Goal: Register for event/course

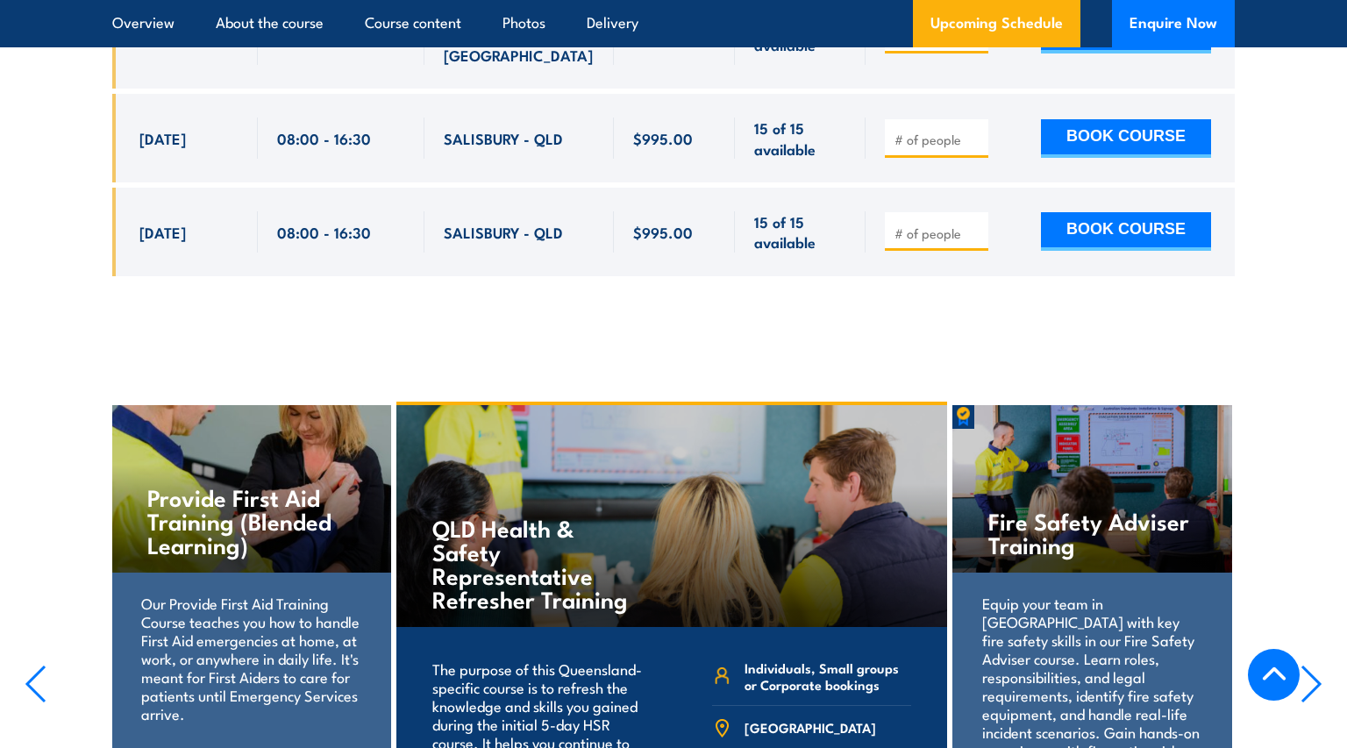
scroll to position [4473, 0]
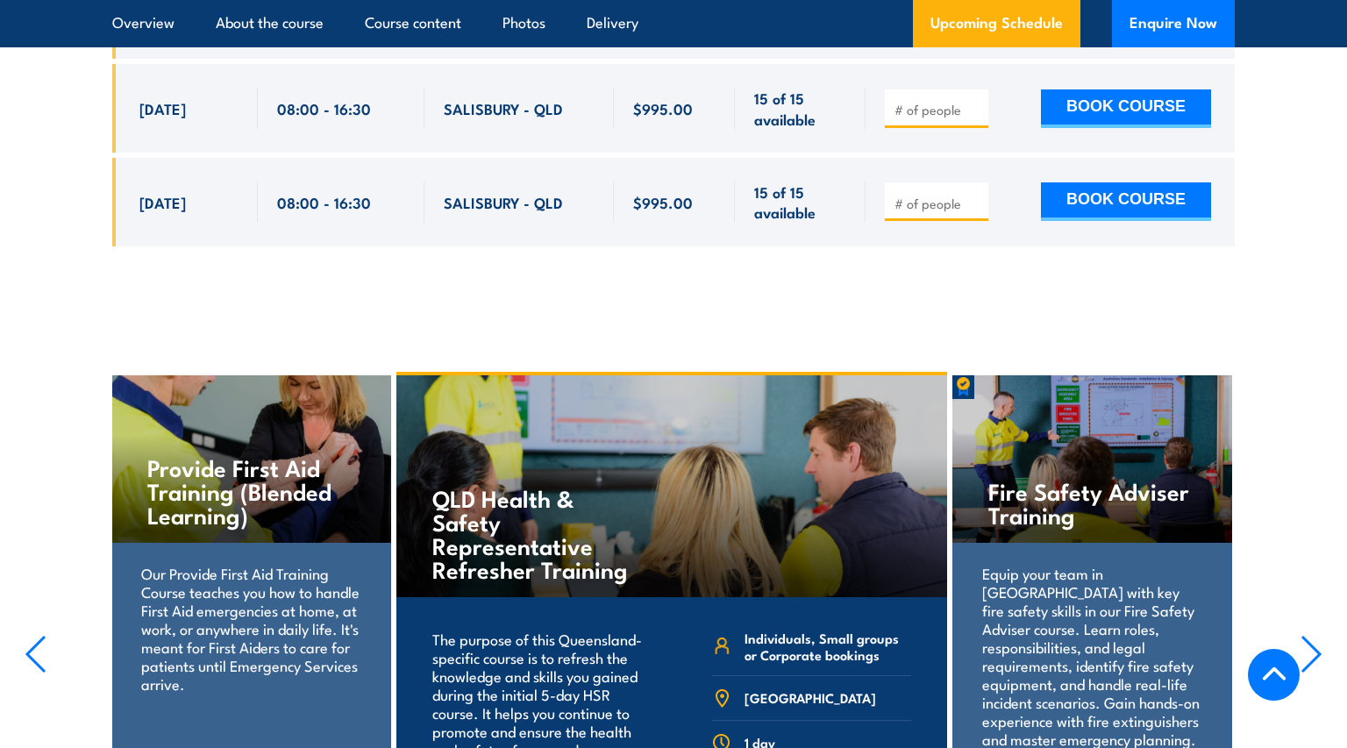
click at [482, 486] on h4 "QLD Health & Safety Representative Refresher Training" at bounding box center [535, 533] width 206 height 95
click at [612, 630] on p "The purpose of this Queensland-specific course is to refresh the knowledge and …" at bounding box center [540, 694] width 217 height 129
click at [611, 630] on p "The purpose of this Queensland-specific course is to refresh the knowledge and …" at bounding box center [540, 694] width 217 height 129
drag, startPoint x: 611, startPoint y: 605, endPoint x: 510, endPoint y: 541, distance: 120.2
click at [510, 630] on p "The purpose of this Queensland-specific course is to refresh the knowledge and …" at bounding box center [540, 694] width 217 height 129
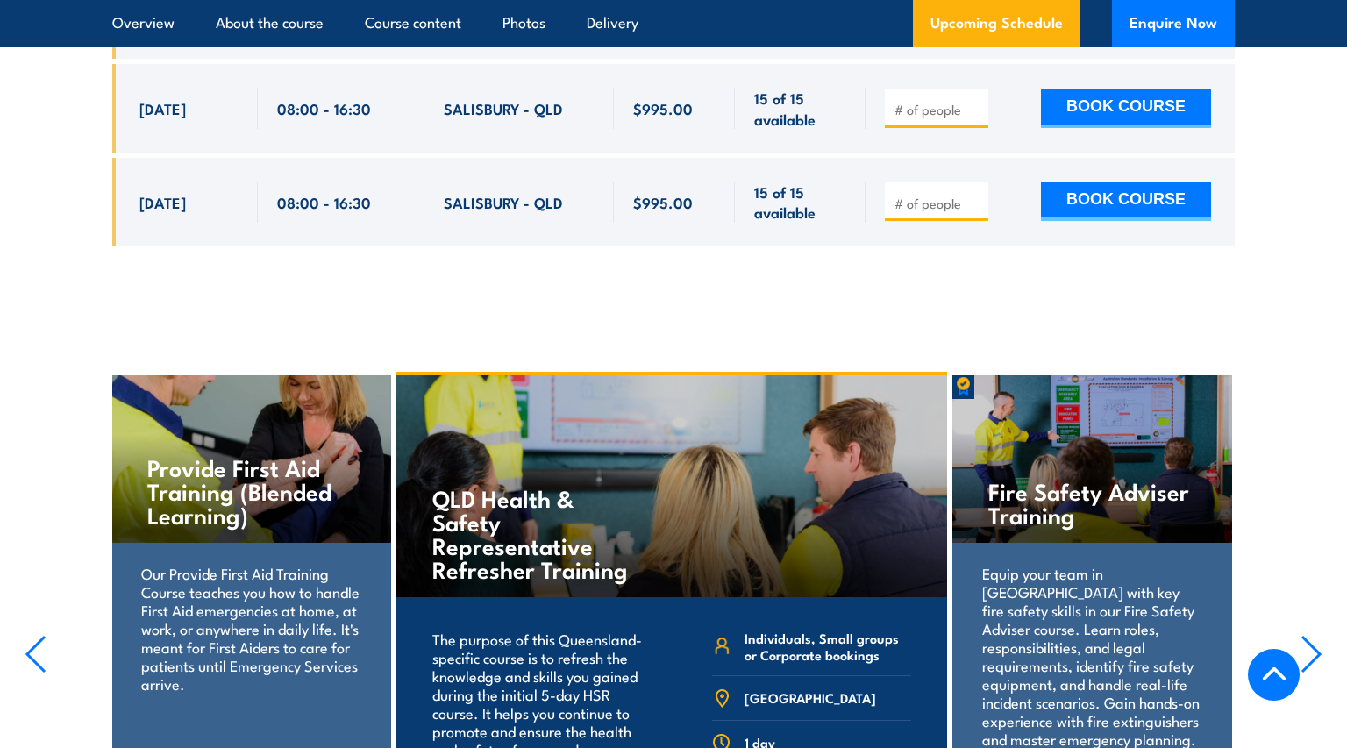
click at [522, 486] on h4 "QLD Health & Safety Representative Refresher Training" at bounding box center [535, 533] width 206 height 95
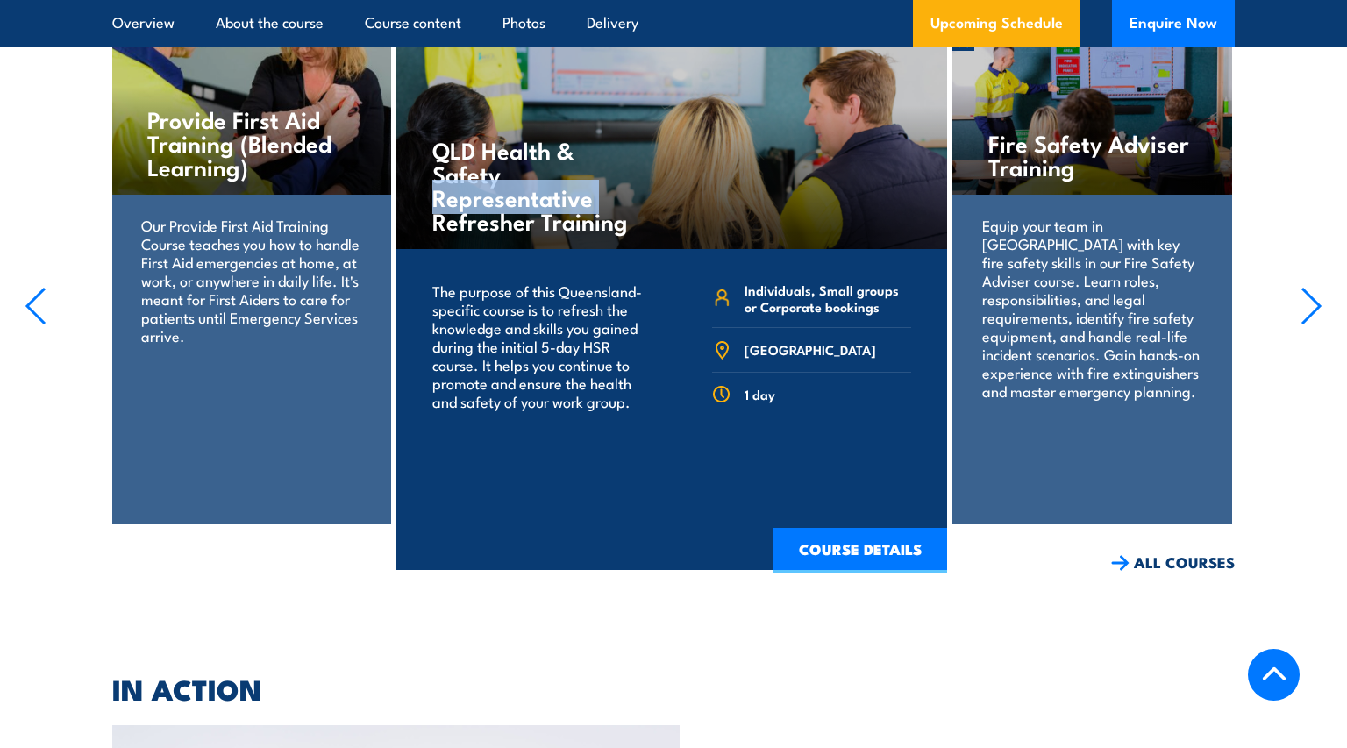
scroll to position [4824, 0]
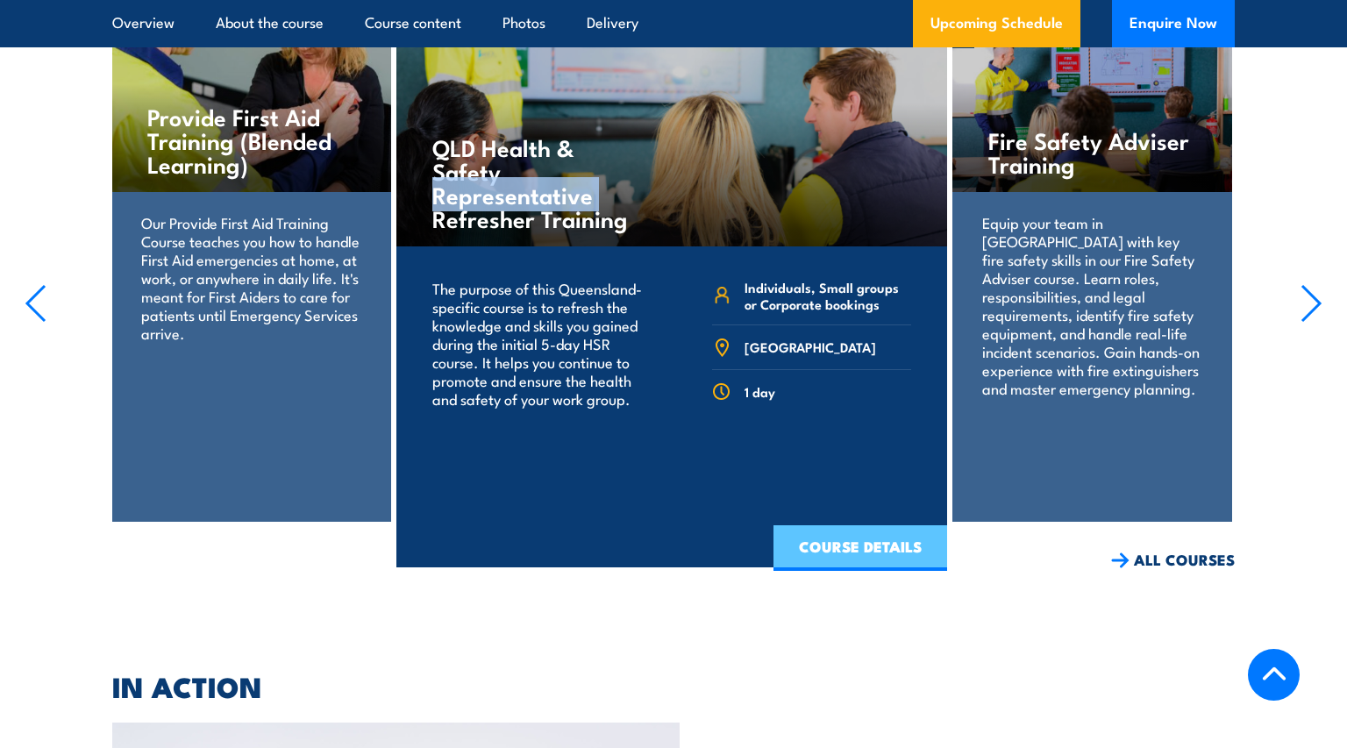
click at [881, 525] on link "COURSE DETAILS" at bounding box center [861, 548] width 174 height 46
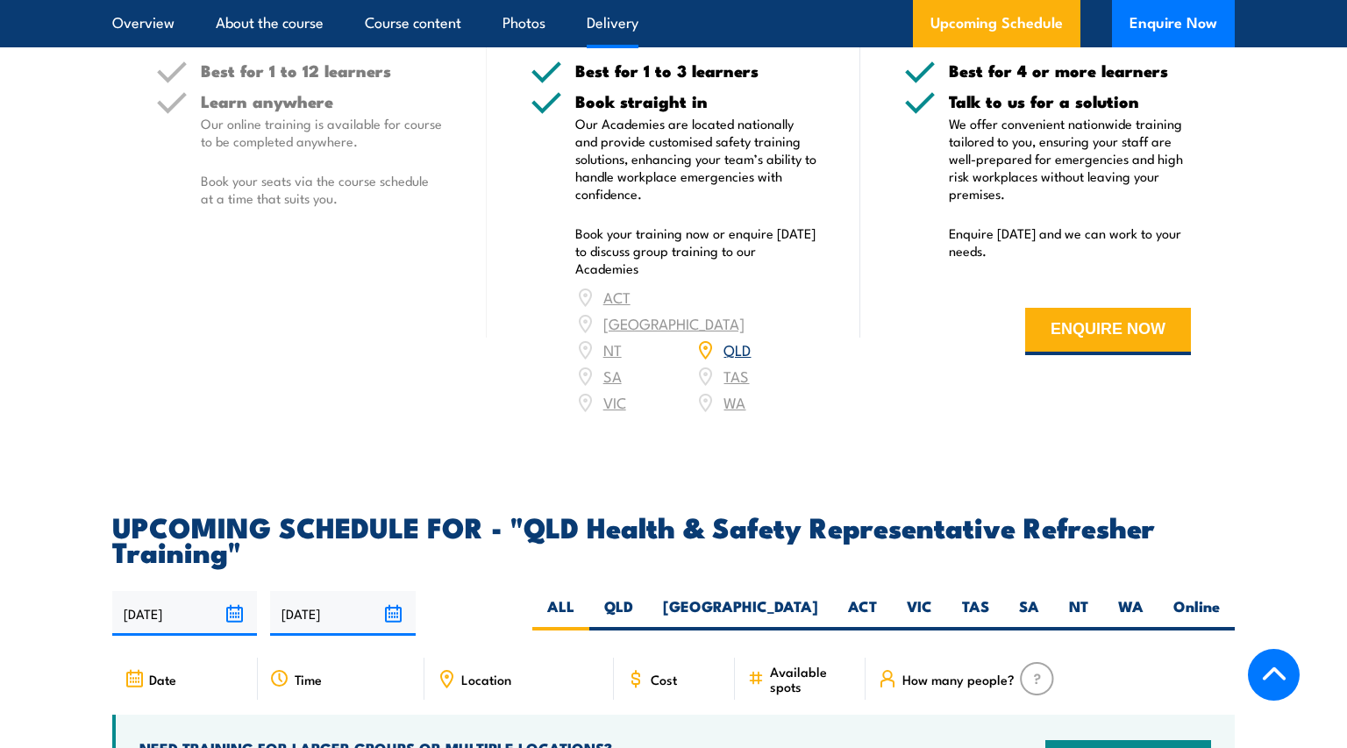
scroll to position [2281, 0]
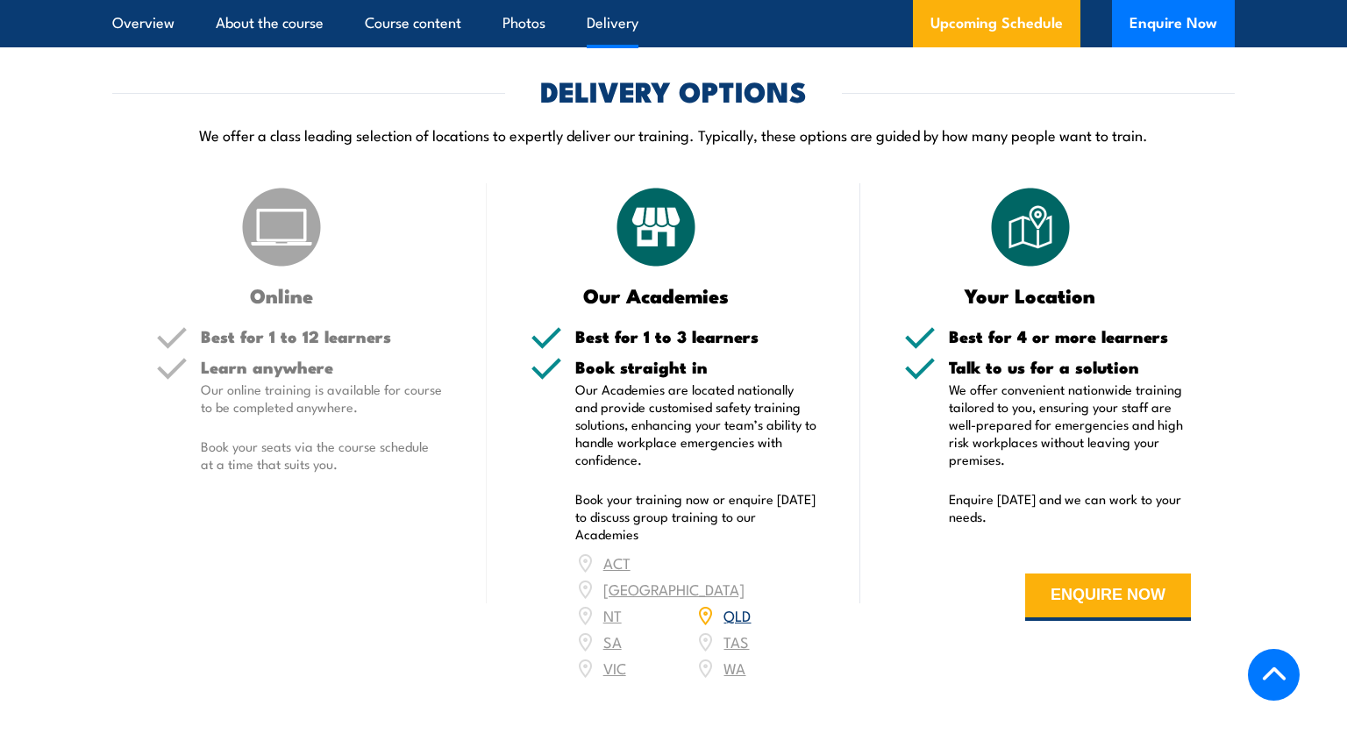
click at [279, 271] on img at bounding box center [282, 227] width 88 height 88
click at [287, 271] on img at bounding box center [282, 227] width 88 height 88
click at [275, 416] on p "Our online training is available for course to be completed anywhere." at bounding box center [322, 398] width 242 height 35
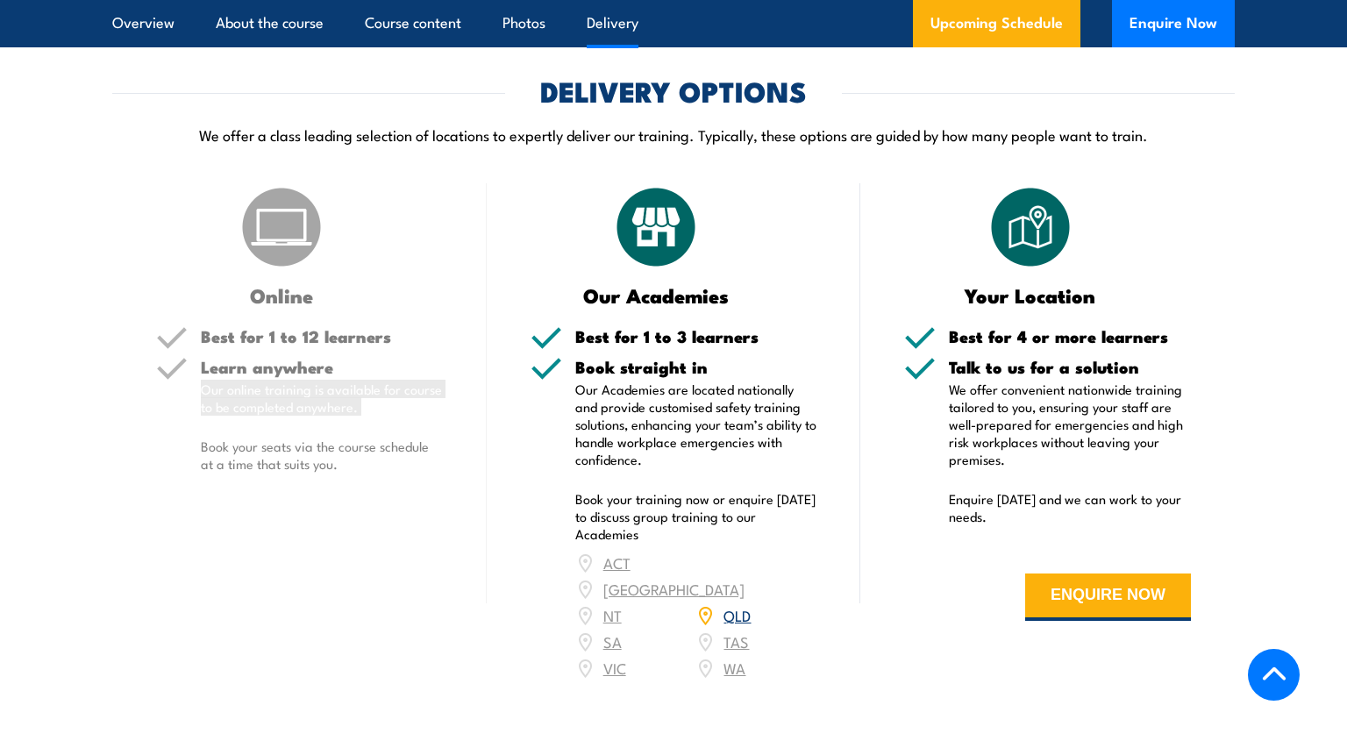
click at [248, 271] on img at bounding box center [282, 227] width 88 height 88
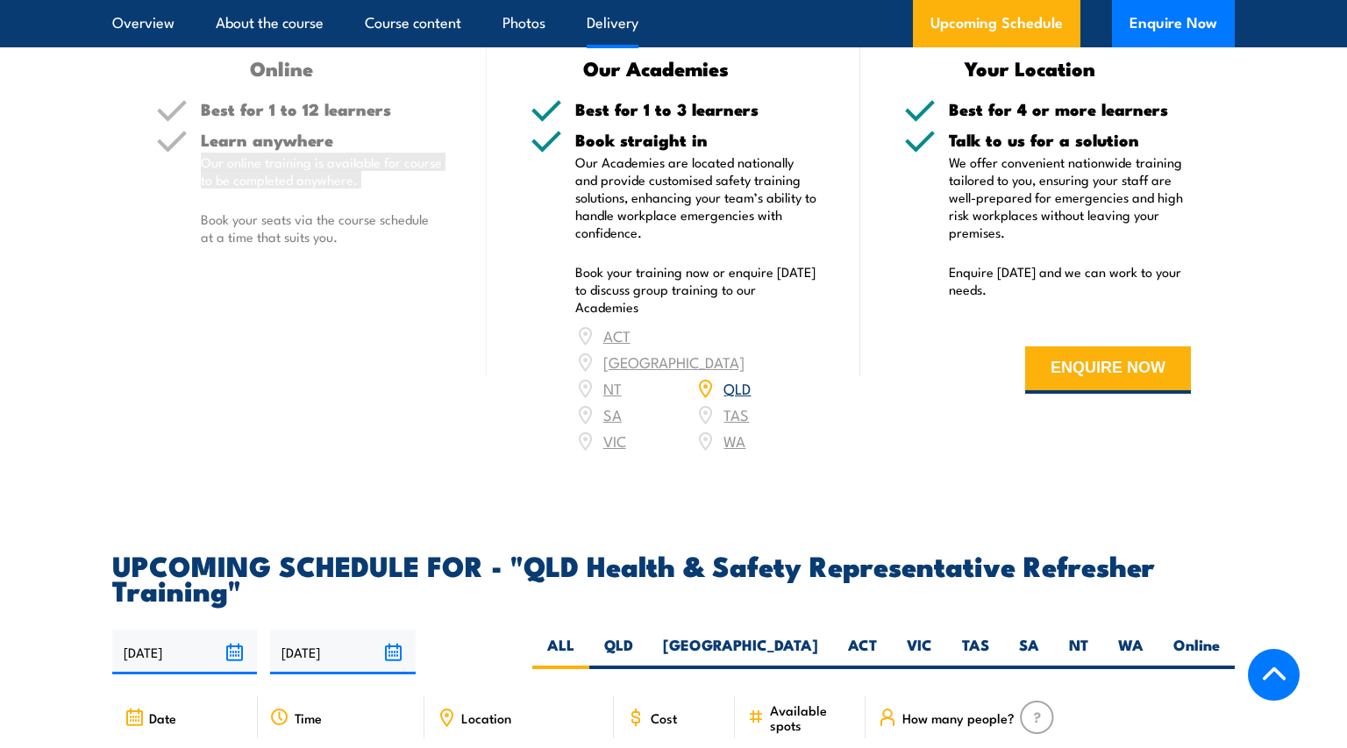
scroll to position [2631, 0]
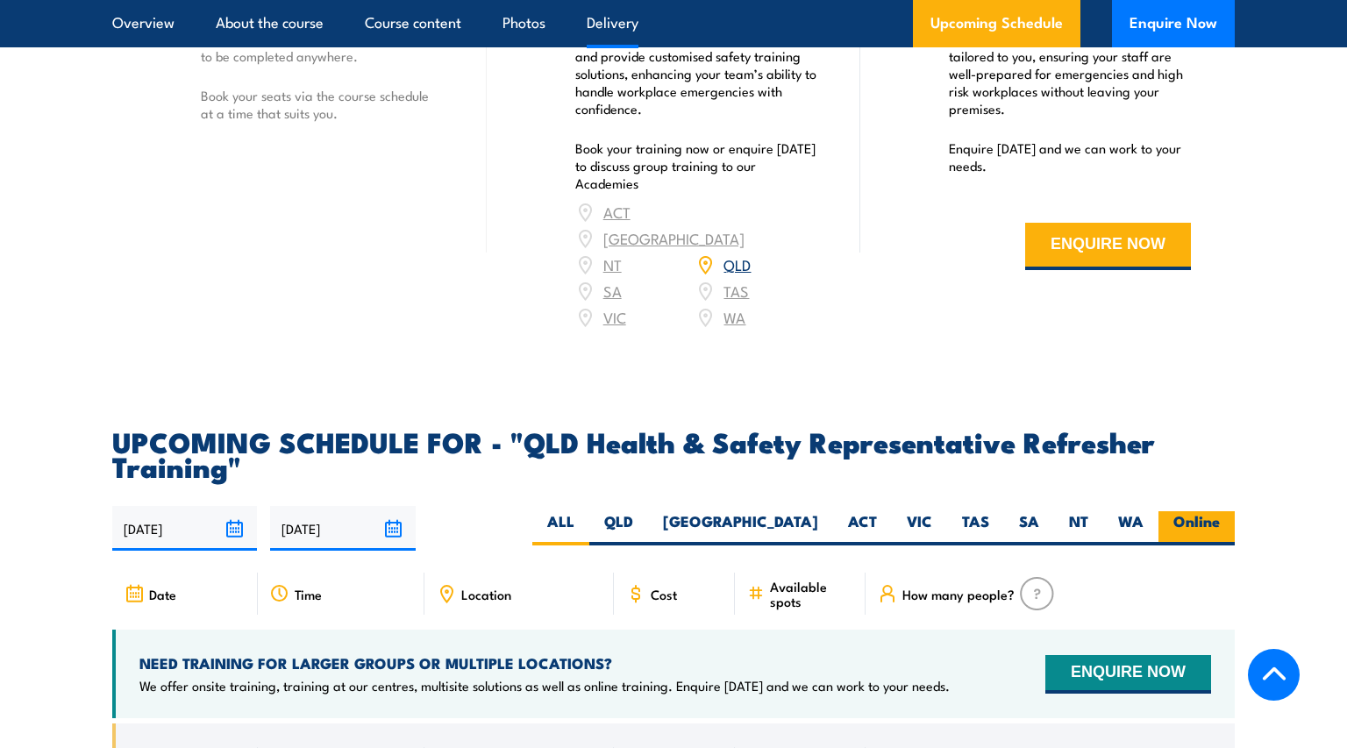
click at [1196, 535] on label "Online" at bounding box center [1197, 528] width 76 height 34
click at [1220, 523] on input "Online" at bounding box center [1225, 516] width 11 height 11
radio input "true"
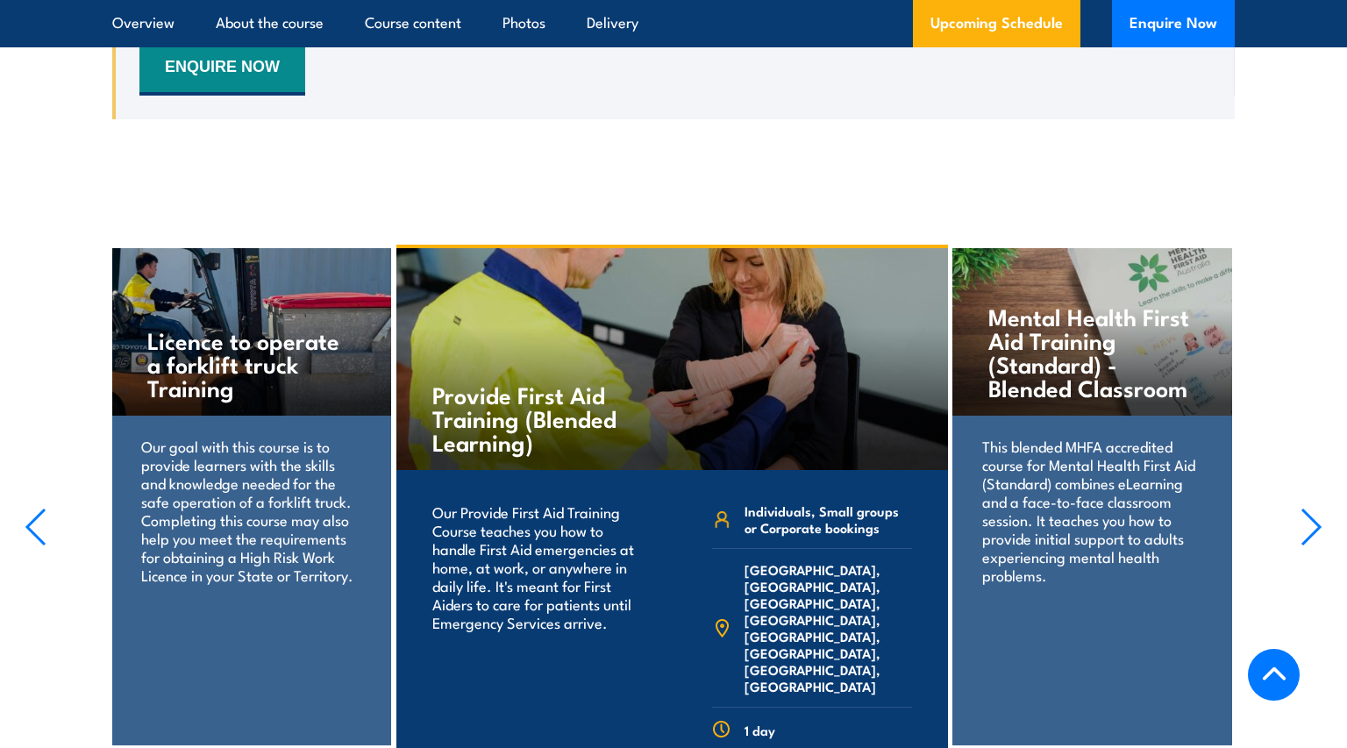
scroll to position [3426, 0]
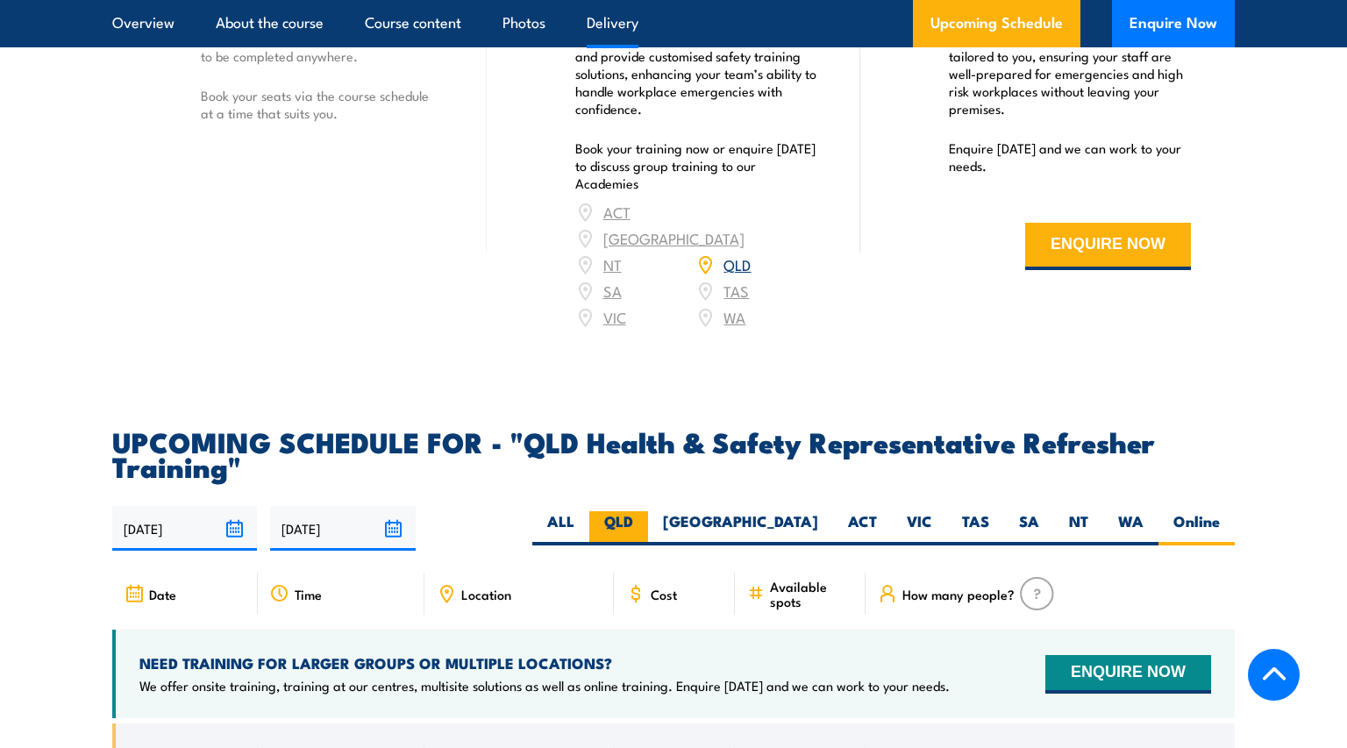
click at [648, 533] on label "QLD" at bounding box center [618, 528] width 59 height 34
click at [645, 523] on input "QLD" at bounding box center [638, 516] width 11 height 11
radio input "true"
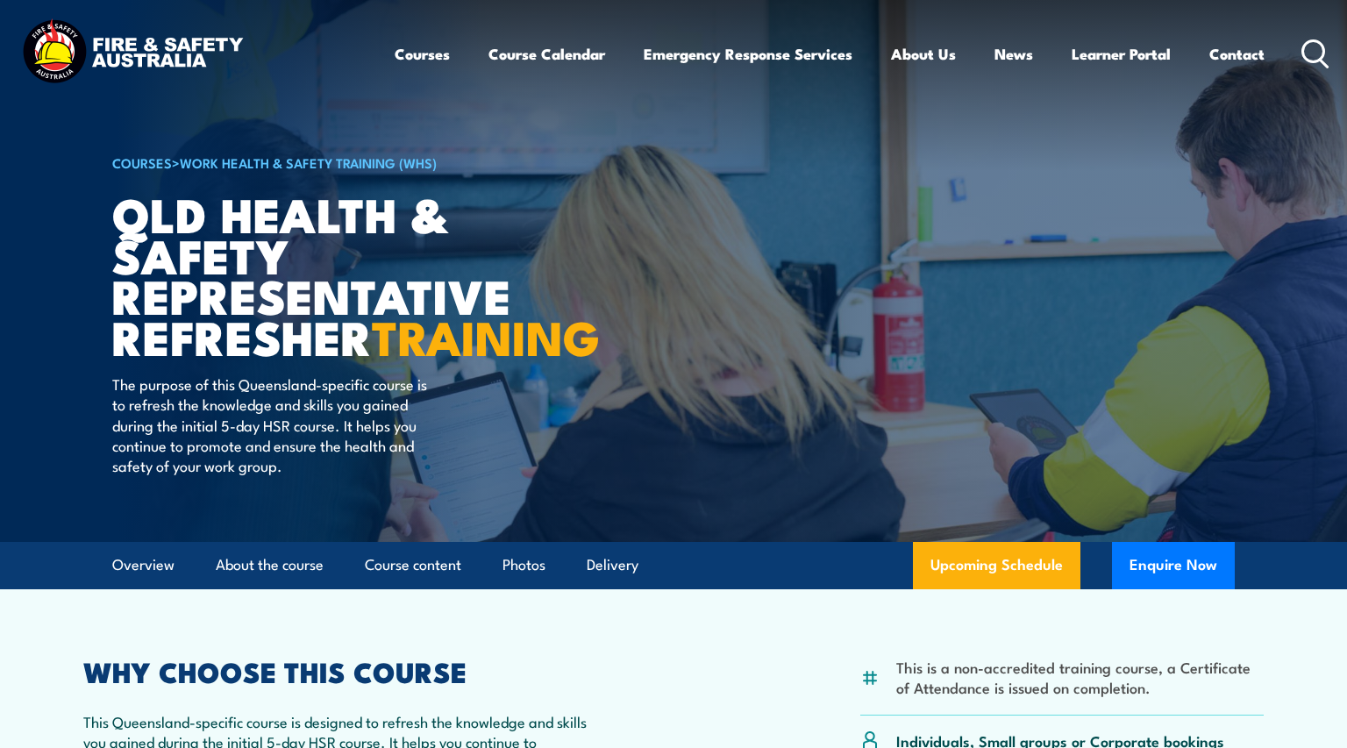
click at [125, 104] on header "Courses Course Calendar Emergency Response Services Services Overview Emergency…" at bounding box center [673, 54] width 1347 height 108
click at [102, 111] on img at bounding box center [673, 271] width 1347 height 542
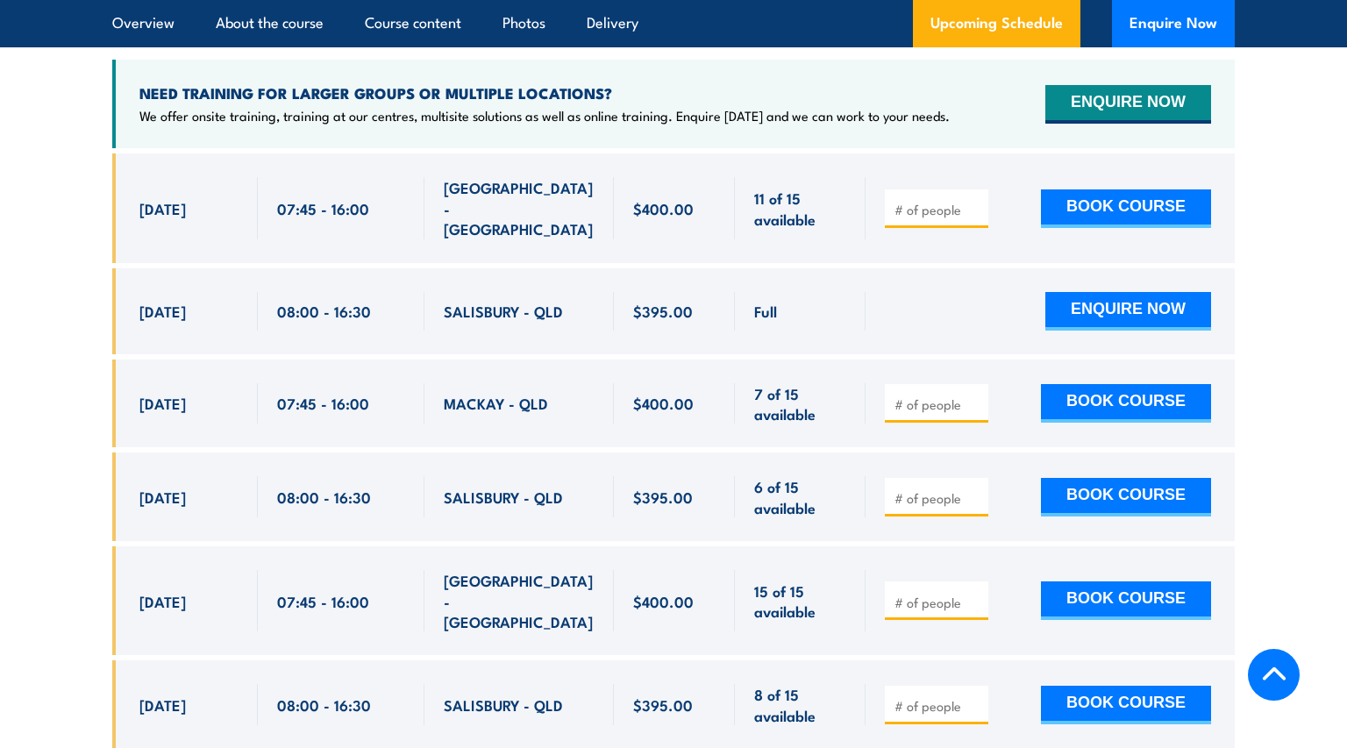
scroll to position [3245, 0]
